Goal: Check status

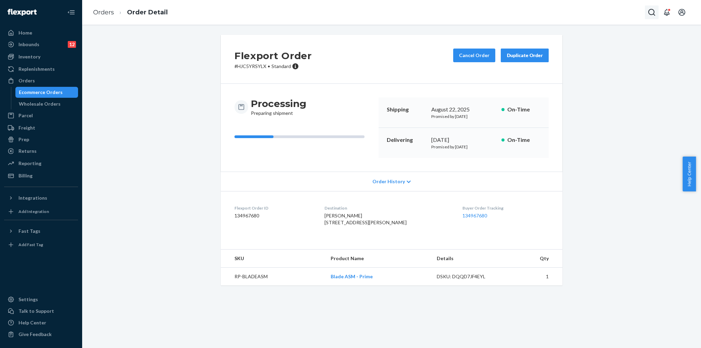
click at [653, 11] on icon "Open Search Box" at bounding box center [651, 12] width 7 height 7
click at [625, 11] on input "Search Input" at bounding box center [618, 12] width 56 height 9
type input "[PERSON_NAME]"
click at [596, 14] on p "BKIBSUUNR" at bounding box center [610, 10] width 97 height 7
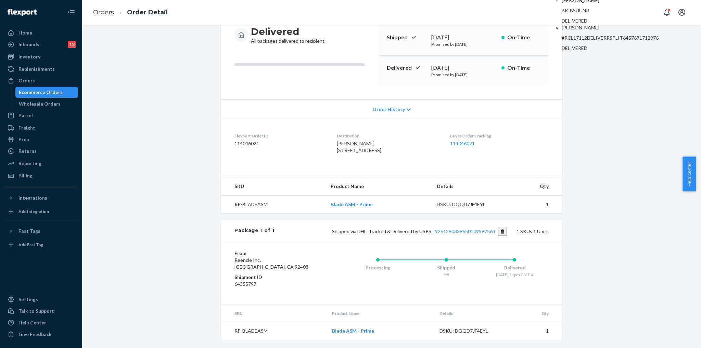
scroll to position [85, 0]
click at [576, 31] on p "[PERSON_NAME]" at bounding box center [610, 27] width 97 height 7
